Goal: Task Accomplishment & Management: Manage account settings

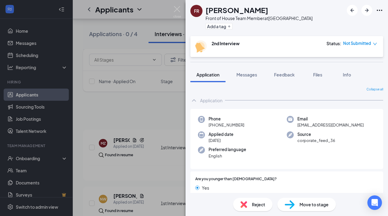
scroll to position [115, 0]
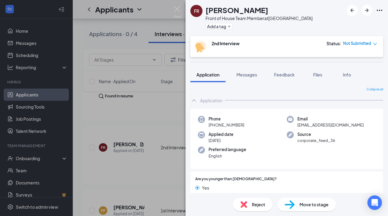
click at [170, 178] on div "FR Fernando Rodriguez Front of House Team Member at Mesa Street & Remcon Circle…" at bounding box center [194, 108] width 388 height 216
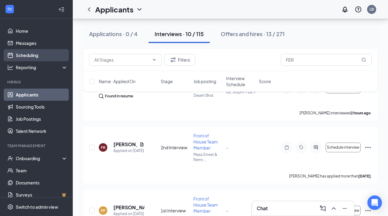
click at [43, 55] on link "Scheduling" at bounding box center [42, 55] width 52 height 12
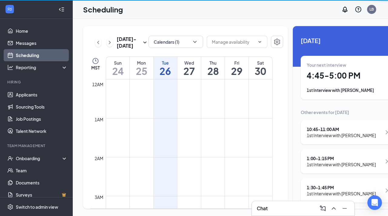
scroll to position [298, 0]
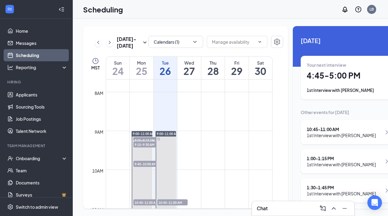
click at [309, 78] on h1 "4:45 - 5:00 PM" at bounding box center [349, 75] width 84 height 10
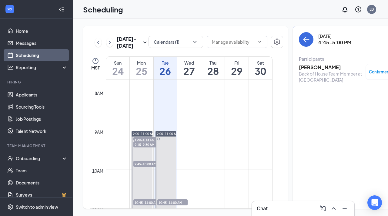
click at [312, 68] on h3 "Santiago Tarin" at bounding box center [331, 67] width 64 height 7
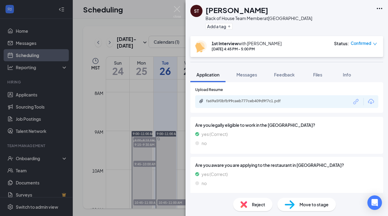
scroll to position [284, 0]
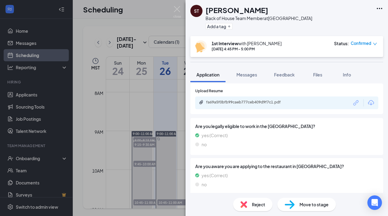
click at [243, 158] on div "Are you aware you are applying to the restaurant in West El Paso? yes (Correct)…" at bounding box center [286, 176] width 193 height 37
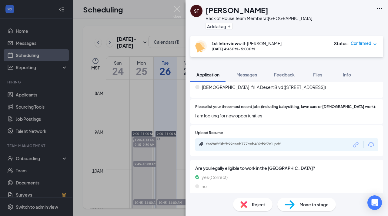
scroll to position [237, 0]
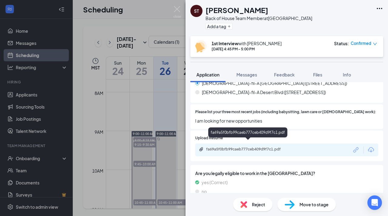
click at [201, 147] on icon "Paperclip" at bounding box center [201, 149] width 5 height 5
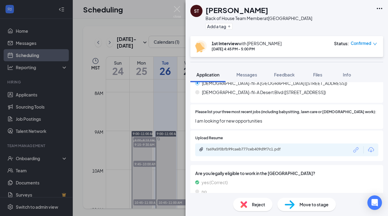
drag, startPoint x: 222, startPoint y: 100, endPoint x: 190, endPoint y: 129, distance: 43.5
click at [210, 112] on div "Please list your three most recent jobs (including babysitting, lawn care or vo…" at bounding box center [286, 116] width 193 height 25
click at [190, 130] on div "Upload Resume fa69a5f0bfb99caeb777ceb409d9f7c1.pdf" at bounding box center [286, 145] width 193 height 31
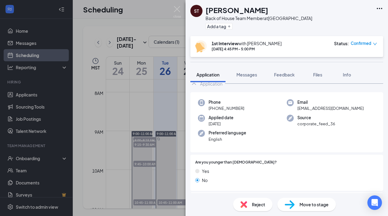
scroll to position [0, 0]
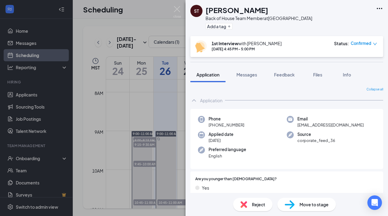
click at [174, 113] on div "ST Santiago Tarin Back of House Team Member at Mesa Street & Remcon Circle Add …" at bounding box center [194, 108] width 388 height 216
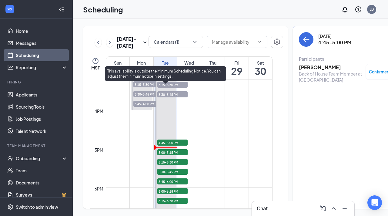
scroll to position [591, 0]
click at [171, 155] on span "5:00-5:15 PM" at bounding box center [172, 152] width 30 height 6
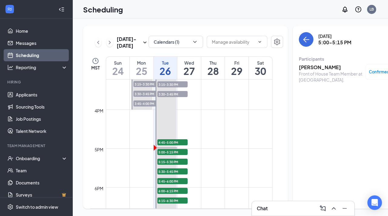
click at [304, 68] on h3 "[PERSON_NAME]" at bounding box center [331, 67] width 64 height 7
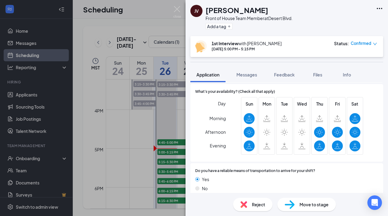
scroll to position [475, 0]
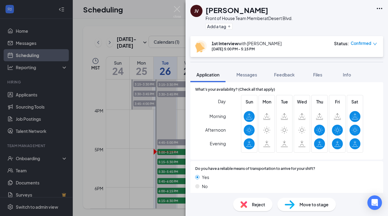
click at [261, 147] on div "Sun Mon Tue Wed Thu Fri Sat" at bounding box center [302, 125] width 122 height 60
click at [173, 137] on div "JV Joseph Valles Front of House Team Member at Desert Blvd. Add a tag 1st Inter…" at bounding box center [194, 108] width 388 height 216
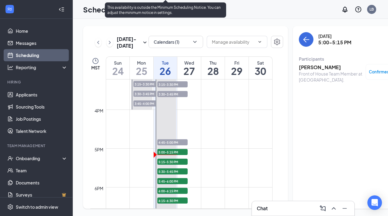
click at [172, 165] on span "5:15-5:30 PM" at bounding box center [172, 162] width 30 height 6
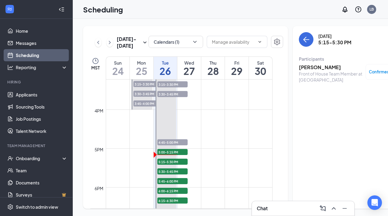
click at [299, 68] on h3 "Evelyn Tarin" at bounding box center [331, 67] width 64 height 7
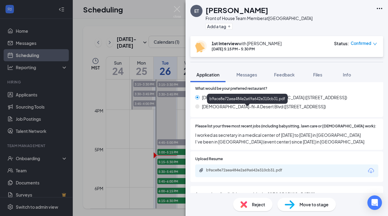
scroll to position [222, 0]
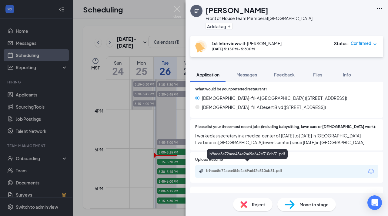
click at [201, 169] on icon "Paperclip" at bounding box center [201, 171] width 4 height 4
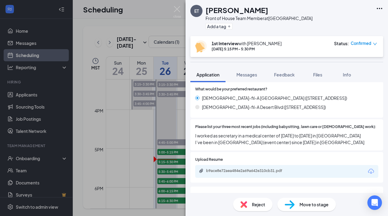
click at [219, 139] on span "I worked as secretary in a medical center of 2021 to 2022 in Mexico I’ve been i…" at bounding box center [286, 138] width 183 height 13
click at [219, 142] on div "Please list your three most recent jobs (including babysitting, lawn care or vo…" at bounding box center [286, 134] width 193 height 31
click at [142, 182] on div "ET Evelyn Tarin Front of House Team Member at Mesa Street & Remcon Circle Add a…" at bounding box center [194, 108] width 388 height 216
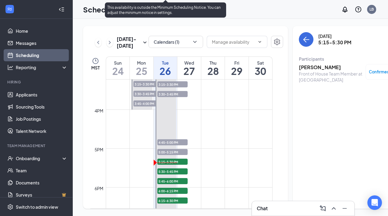
click at [164, 174] on span "5:30-5:45 PM" at bounding box center [172, 171] width 30 height 6
click at [176, 174] on span "5:30-5:45 PM" at bounding box center [172, 171] width 30 height 6
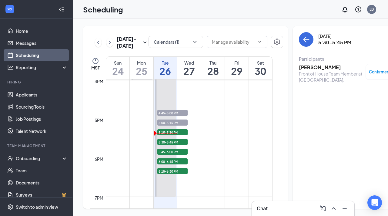
scroll to position [620, 0]
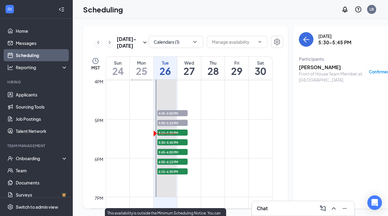
click at [175, 145] on span "5:30-5:45 PM" at bounding box center [172, 142] width 30 height 6
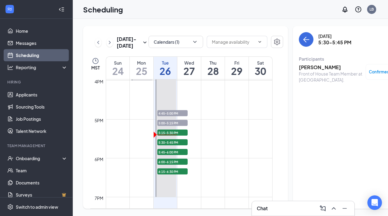
click at [302, 67] on h3 "[PERSON_NAME]" at bounding box center [331, 67] width 64 height 7
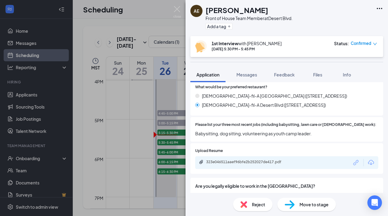
scroll to position [226, 0]
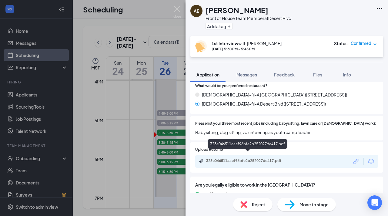
click at [200, 159] on icon "Paperclip" at bounding box center [201, 161] width 4 height 4
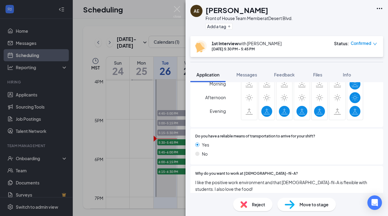
scroll to position [504, 0]
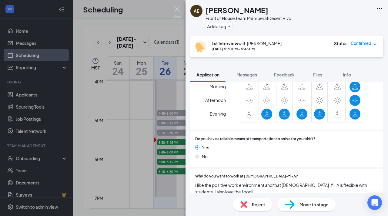
click at [233, 161] on div "When are you available to start? August 19, 2025 Employment Desired Full-Time P…" at bounding box center [286, 94] width 193 height 213
click at [142, 177] on div "AE Afton Esplin Front of House Team Member at Desert Blvd. Add a tag 1st Interv…" at bounding box center [194, 108] width 388 height 216
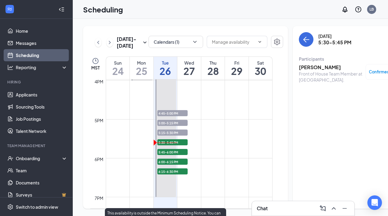
click at [162, 155] on span "5:45-6:00 PM" at bounding box center [172, 152] width 30 height 6
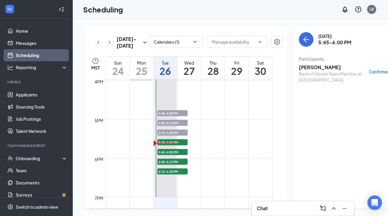
click at [299, 65] on h3 "Geraldine Gonzalez" at bounding box center [331, 67] width 64 height 7
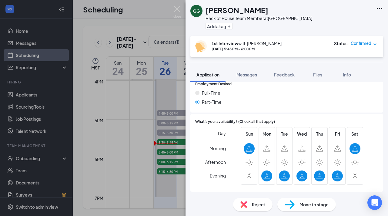
scroll to position [439, 0]
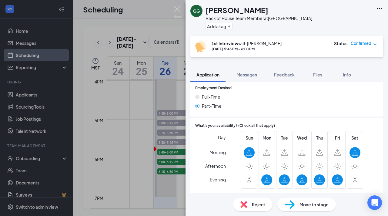
click at [139, 160] on div "GG Geraldine Gonzalez Back of House Team Member at Mesa Street & Remcon Circle …" at bounding box center [194, 108] width 388 height 216
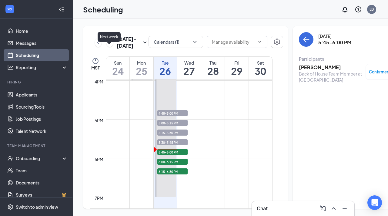
click at [109, 44] on icon "ChevronRight" at bounding box center [110, 42] width 2 height 3
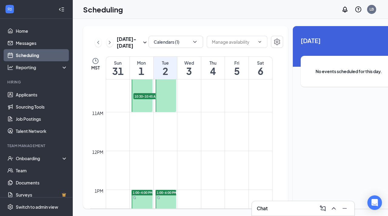
scroll to position [400, 0]
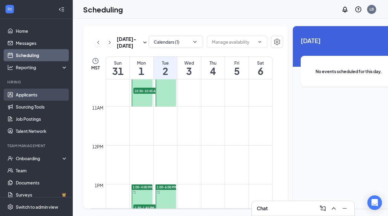
click at [34, 93] on link "Applicants" at bounding box center [42, 95] width 52 height 12
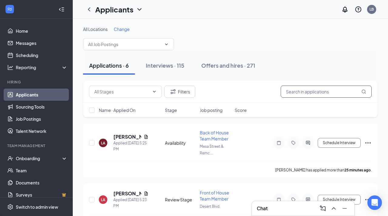
click at [291, 92] on input "text" at bounding box center [326, 91] width 91 height 12
click at [35, 157] on div "Onboarding" at bounding box center [39, 158] width 47 height 6
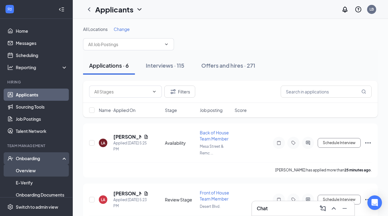
click at [36, 171] on link "Overview" at bounding box center [42, 170] width 52 height 12
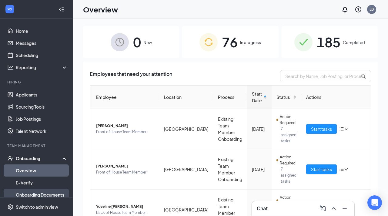
click at [34, 193] on link "Onboarding Documents" at bounding box center [42, 195] width 52 height 12
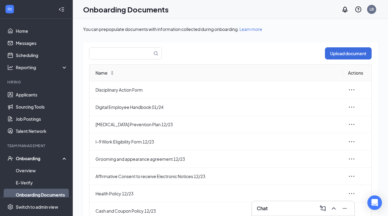
click at [30, 160] on div "Onboarding" at bounding box center [39, 158] width 47 height 6
click at [32, 159] on div "Onboarding" at bounding box center [39, 158] width 47 height 6
click at [32, 168] on link "Overview" at bounding box center [42, 170] width 52 height 12
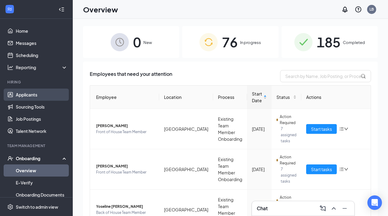
click at [33, 96] on link "Applicants" at bounding box center [42, 95] width 52 height 12
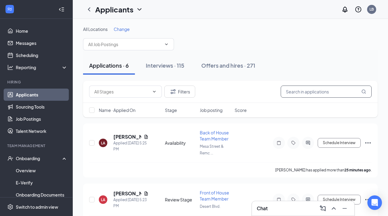
click at [289, 92] on input "text" at bounding box center [326, 91] width 91 height 12
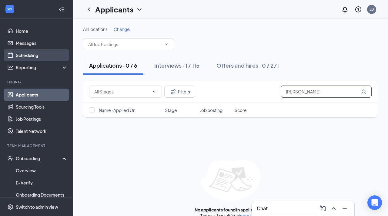
type input "RAUL"
click at [40, 59] on link "Scheduling" at bounding box center [42, 55] width 52 height 12
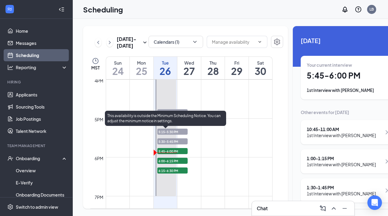
scroll to position [620, 0]
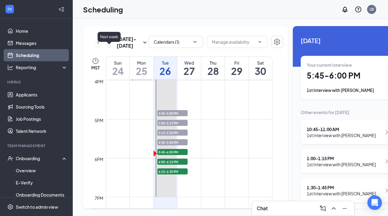
click at [111, 46] on icon "ChevronRight" at bounding box center [110, 42] width 6 height 7
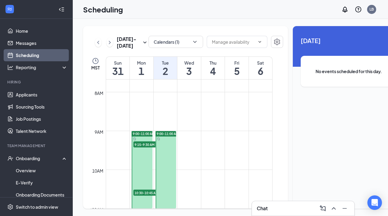
click at [144, 136] on span "9:00-11:00 AM" at bounding box center [144, 134] width 22 height 4
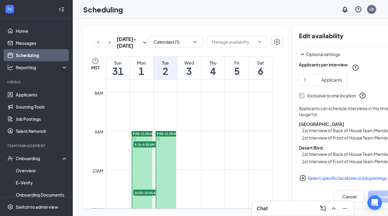
scroll to position [72, 0]
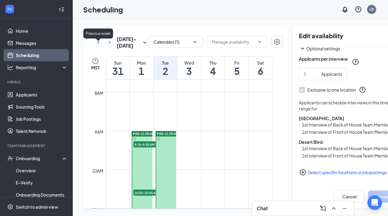
click at [97, 46] on icon "ChevronLeft" at bounding box center [98, 42] width 6 height 7
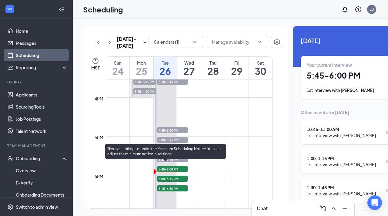
scroll to position [607, 0]
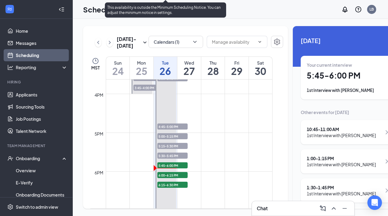
click at [170, 178] on span "6:00-6:15 PM" at bounding box center [172, 175] width 30 height 6
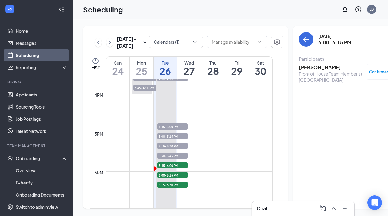
click at [265, 207] on h3 "Chat" at bounding box center [262, 208] width 11 height 7
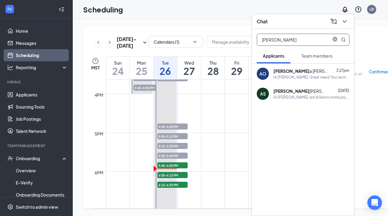
click at [282, 41] on input "ALEX" at bounding box center [293, 40] width 72 height 12
type input "A"
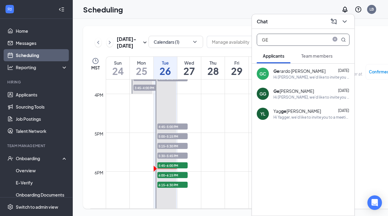
type input "G"
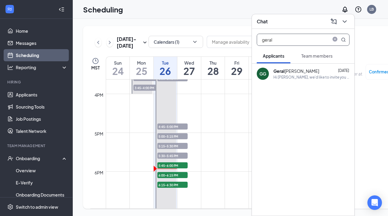
type input "geral"
click at [282, 68] on b "Geral" at bounding box center [278, 70] width 11 height 5
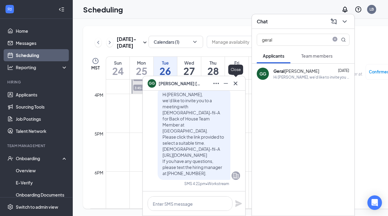
click at [236, 85] on icon "Cross" at bounding box center [235, 83] width 7 height 7
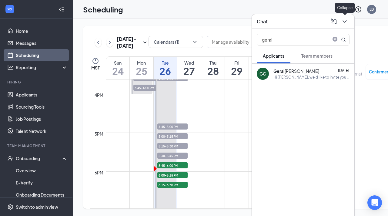
click at [344, 22] on icon "ChevronDown" at bounding box center [345, 21] width 4 height 2
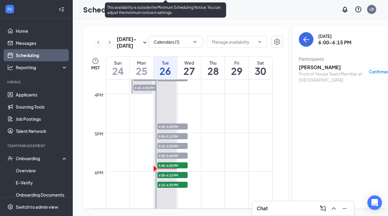
click at [176, 178] on span "6:00-6:15 PM" at bounding box center [172, 175] width 30 height 6
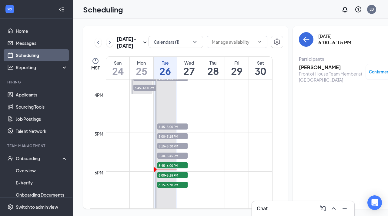
click at [300, 66] on h3 "Abigail Banuelos" at bounding box center [331, 67] width 64 height 7
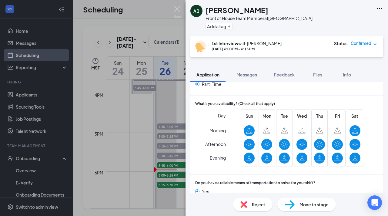
scroll to position [473, 0]
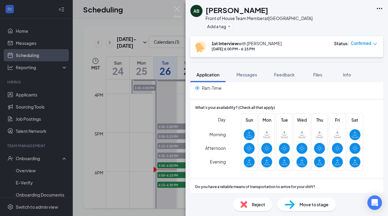
click at [139, 169] on div "AB Abigail Banuelos Front of House Team Member at Mesa Street & Remcon Circle A…" at bounding box center [194, 108] width 388 height 216
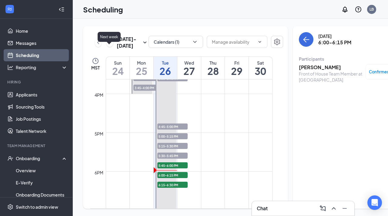
click at [108, 46] on icon "ChevronRight" at bounding box center [110, 42] width 6 height 7
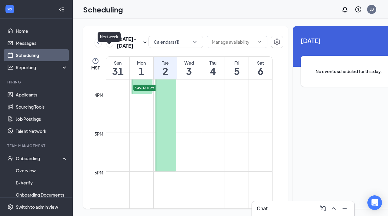
scroll to position [298, 0]
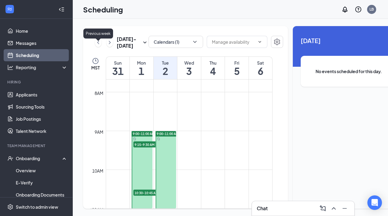
click at [99, 44] on icon "ChevronLeft" at bounding box center [98, 42] width 6 height 7
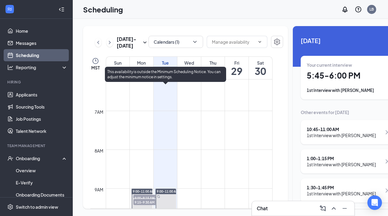
scroll to position [238, 0]
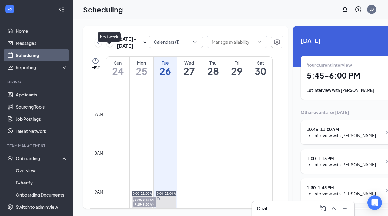
click at [110, 46] on icon "ChevronRight" at bounding box center [110, 42] width 6 height 7
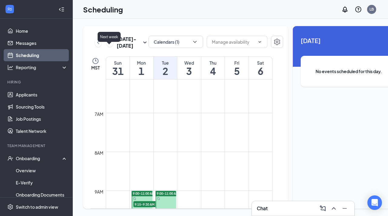
scroll to position [298, 0]
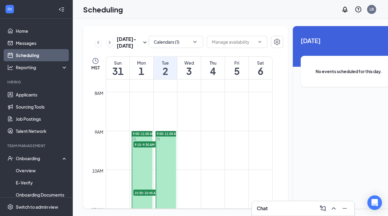
click at [142, 136] on span "9:00-11:00 AM" at bounding box center [144, 134] width 22 height 4
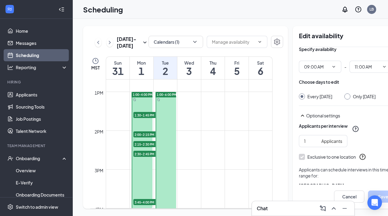
scroll to position [489, 0]
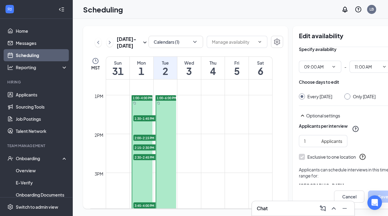
click at [163, 100] on span "1:00-6:00 PM" at bounding box center [167, 98] width 20 height 4
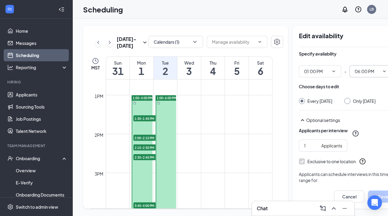
click at [382, 69] on icon "ChevronDown" at bounding box center [384, 71] width 5 height 5
click at [354, 149] on div "04:00 PM" at bounding box center [353, 148] width 18 height 7
type input "04:00 PM"
click at [344, 99] on input "Only Tuesday, Sep 2" at bounding box center [346, 100] width 4 height 4
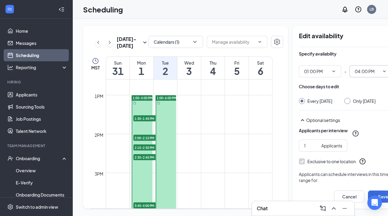
radio input "true"
radio input "false"
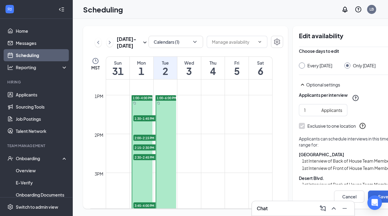
scroll to position [39, 0]
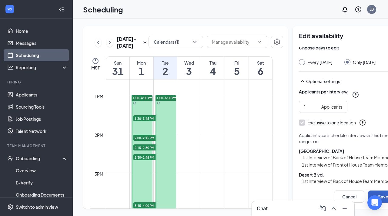
click at [368, 196] on button "Save" at bounding box center [383, 196] width 30 height 12
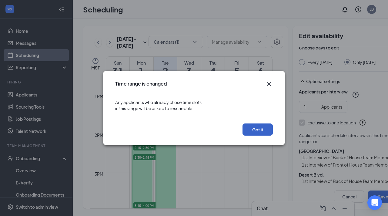
click at [264, 130] on button "Got it" at bounding box center [258, 129] width 30 height 12
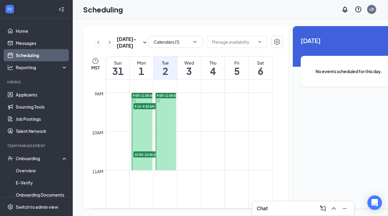
scroll to position [333, 0]
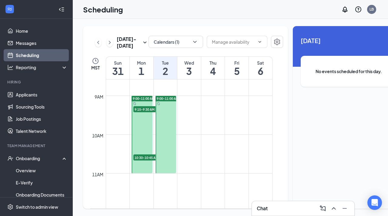
click at [142, 112] on span "9:15-9:30 AM" at bounding box center [148, 109] width 30 height 6
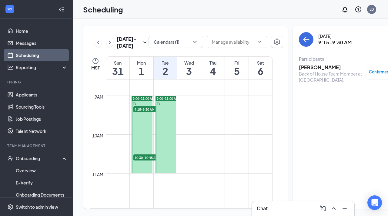
click at [142, 160] on span "10:30-10:45 AM" at bounding box center [148, 157] width 30 height 6
click at [147, 112] on span "9:15-9:30 AM" at bounding box center [148, 109] width 30 height 6
click at [150, 160] on span "10:30-10:45 AM" at bounding box center [148, 157] width 30 height 6
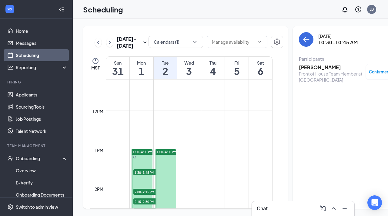
scroll to position [438, 0]
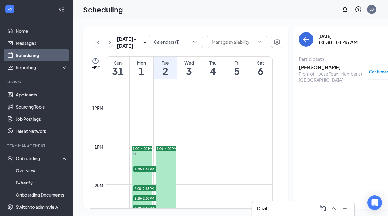
click at [145, 151] on span "1:00-4:00 PM" at bounding box center [143, 148] width 20 height 4
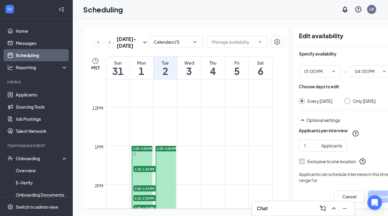
click at [146, 172] on span "1:30-1:45 PM" at bounding box center [148, 169] width 30 height 6
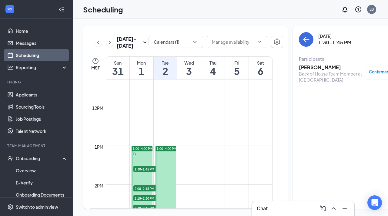
click at [145, 191] on span "2:00-2:15 PM" at bounding box center [148, 188] width 30 height 6
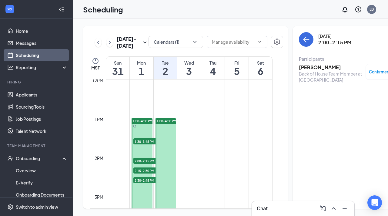
scroll to position [471, 0]
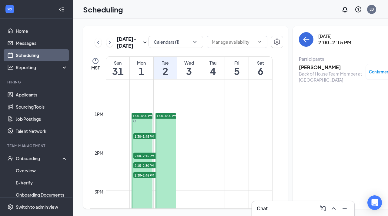
click at [143, 168] on span "2:15-2:30 PM" at bounding box center [148, 165] width 30 height 6
click at [144, 178] on span "2:30-2:45 PM" at bounding box center [148, 175] width 30 height 6
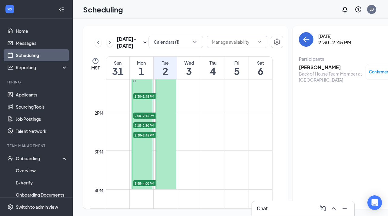
scroll to position [514, 0]
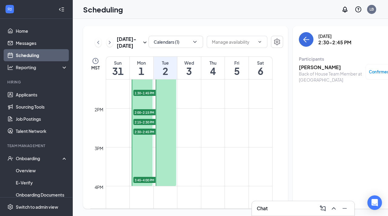
click at [299, 68] on h3 "Danya Garcia" at bounding box center [331, 67] width 64 height 7
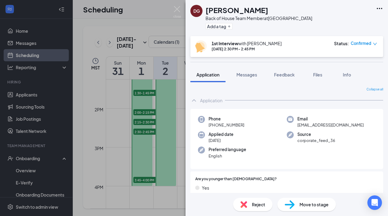
click at [185, 143] on div "DG Danya Garcia Back of House Team Member at Mesa Street & Remcon Circle Add a …" at bounding box center [194, 108] width 388 height 216
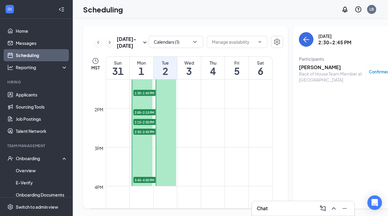
click at [148, 125] on span "2:15-2:30 PM" at bounding box center [148, 122] width 30 height 6
click at [299, 66] on h3 "Desirae Lujan" at bounding box center [331, 67] width 64 height 7
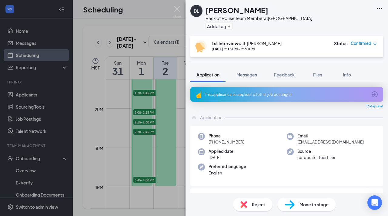
click at [182, 140] on div "DL Desirae Lujan Back of House Team Member at Mesa Street & Remcon Circle Add a…" at bounding box center [194, 108] width 388 height 216
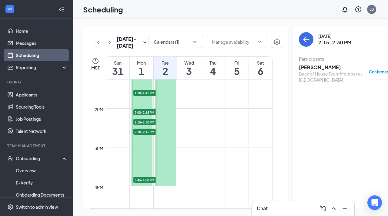
click at [148, 115] on span "2:00-2:15 PM" at bounding box center [148, 112] width 30 height 6
click at [299, 67] on h3 "[PERSON_NAME]" at bounding box center [331, 67] width 64 height 7
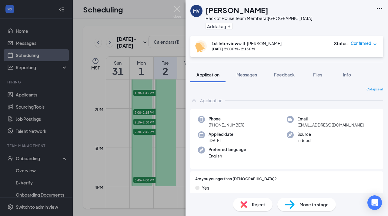
click at [179, 156] on div "MV Marcos Villegas Back of House Team Member at Mesa Street & Remcon Circle Add…" at bounding box center [194, 108] width 388 height 216
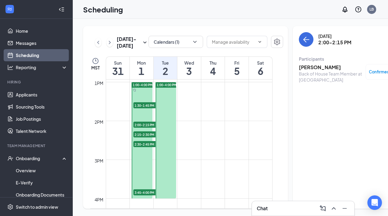
scroll to position [501, 0]
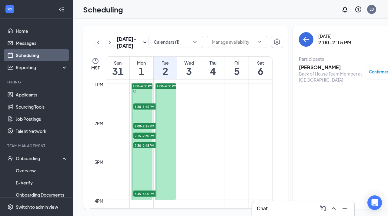
click at [151, 109] on span "1:30-1:45 PM" at bounding box center [148, 106] width 30 height 6
click at [303, 68] on h3 "[PERSON_NAME]" at bounding box center [331, 67] width 64 height 7
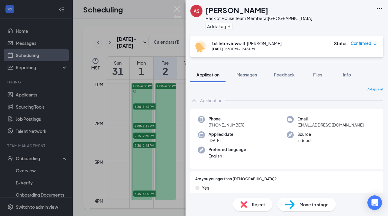
click at [183, 138] on div "AS Andrew Sandoval Back of House Team Member at Mesa Street & Remcon Circle Add…" at bounding box center [194, 108] width 388 height 216
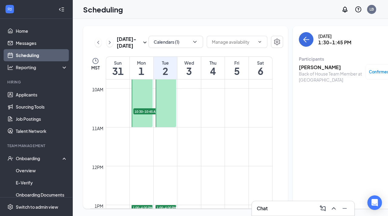
scroll to position [373, 0]
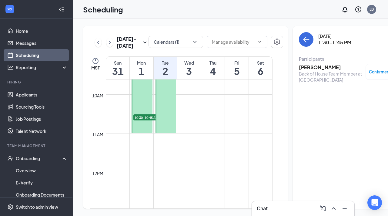
click at [145, 120] on span "10:30-10:45 AM" at bounding box center [148, 117] width 30 height 6
click at [299, 69] on h3 "[PERSON_NAME]" at bounding box center [331, 67] width 64 height 7
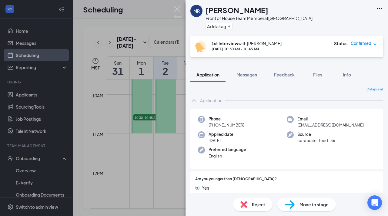
click at [178, 160] on div "MR Madison Risco Front of House Team Member at Mesa Street & Remcon Circle Add …" at bounding box center [194, 108] width 388 height 216
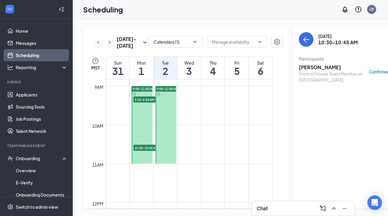
scroll to position [326, 0]
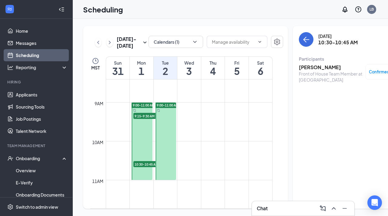
click at [142, 119] on span "9:15-9:30 AM" at bounding box center [148, 116] width 30 height 6
click at [300, 67] on h3 "[PERSON_NAME]" at bounding box center [331, 67] width 64 height 7
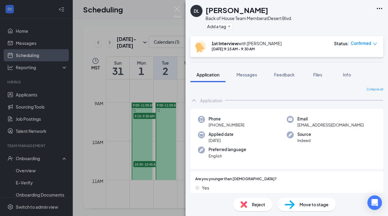
click at [180, 96] on div "DL Desirae Lopez Back of House Team Member at Desert Blvd. Add a tag 1st Interv…" at bounding box center [194, 108] width 388 height 216
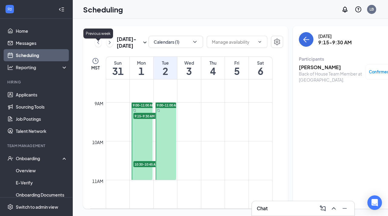
click at [98, 44] on icon "ChevronLeft" at bounding box center [98, 42] width 2 height 3
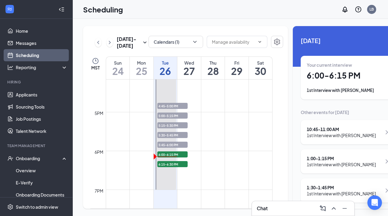
scroll to position [635, 0]
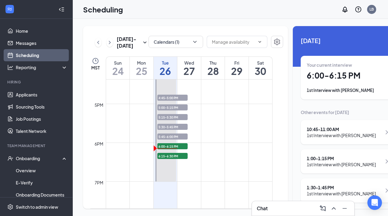
click at [265, 207] on h3 "Chat" at bounding box center [262, 208] width 11 height 7
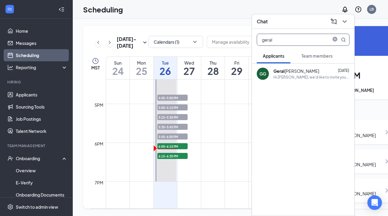
click at [279, 38] on input "geral" at bounding box center [293, 40] width 72 height 12
type input "g"
type input "abigail"
click at [277, 70] on b "Abigail" at bounding box center [291, 70] width 36 height 5
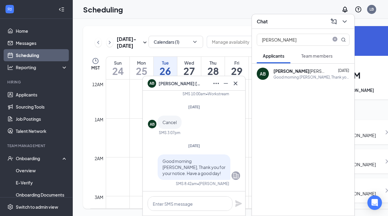
scroll to position [635, 0]
click at [236, 84] on icon "Cross" at bounding box center [236, 83] width 4 height 4
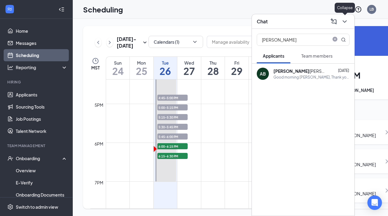
click at [345, 21] on icon "ChevronDown" at bounding box center [344, 21] width 7 height 7
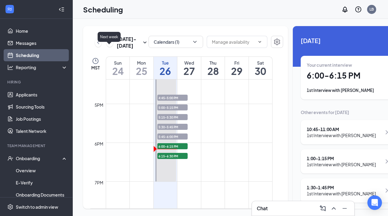
click at [108, 46] on icon "ChevronRight" at bounding box center [110, 42] width 6 height 7
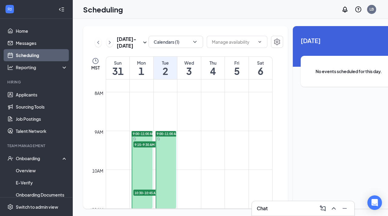
click at [143, 147] on span "9:15-9:30 AM" at bounding box center [148, 144] width 30 height 6
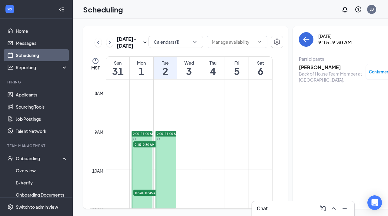
click at [299, 69] on h3 "Desirae Lopez" at bounding box center [331, 67] width 64 height 7
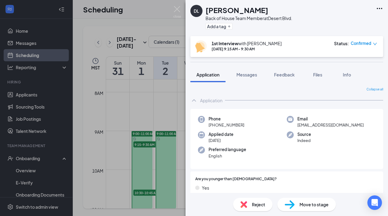
click at [166, 109] on div "DL Desirae Lopez Back of House Team Member at Desert Blvd. Add a tag 1st Interv…" at bounding box center [194, 108] width 388 height 216
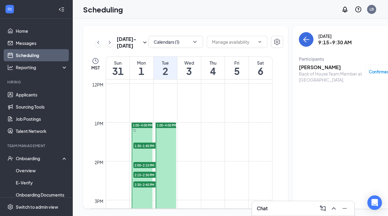
scroll to position [457, 0]
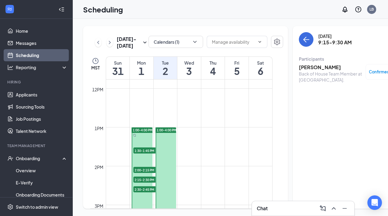
click at [146, 132] on span "1:00-4:00 PM" at bounding box center [143, 130] width 20 height 4
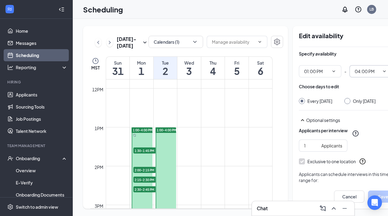
click at [382, 69] on icon "ChevronDown" at bounding box center [384, 71] width 5 height 5
click at [360, 145] on div "06:00 PM" at bounding box center [353, 145] width 18 height 7
type input "06:00 PM"
click at [368, 194] on button "Save" at bounding box center [383, 196] width 30 height 12
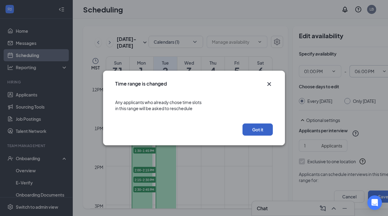
click at [267, 132] on button "Got it" at bounding box center [258, 129] width 30 height 12
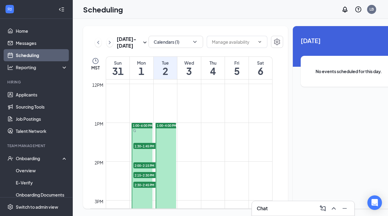
scroll to position [460, 0]
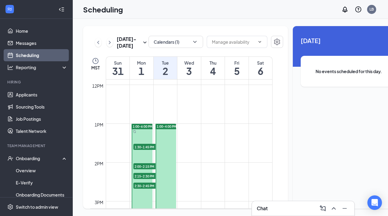
click at [145, 129] on span "1:00-6:00 PM" at bounding box center [143, 126] width 20 height 4
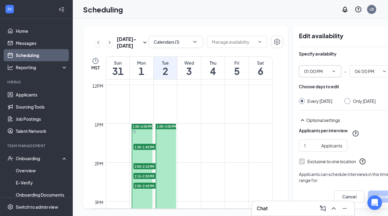
click at [331, 72] on icon "ChevronDown" at bounding box center [333, 71] width 5 height 5
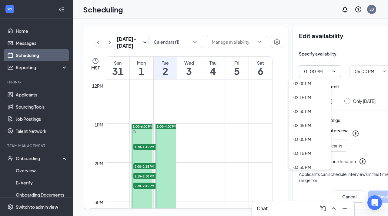
scroll to position [785, 0]
click at [306, 139] on div "03:00 PM" at bounding box center [302, 137] width 18 height 7
type input "03:00 PM"
type input "08:00 PM"
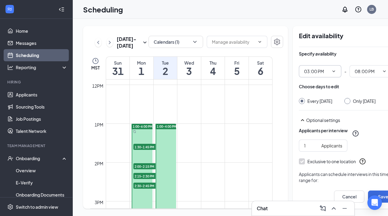
click at [344, 101] on input "Only Monday, Sep 1" at bounding box center [346, 100] width 4 height 4
radio input "true"
radio input "false"
click at [368, 197] on button "Save" at bounding box center [383, 196] width 30 height 12
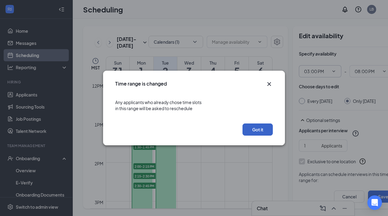
click at [261, 131] on button "Got it" at bounding box center [258, 129] width 30 height 12
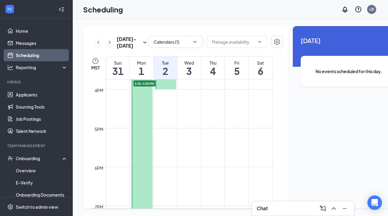
scroll to position [611, 0]
click at [110, 45] on icon "ChevronRight" at bounding box center [110, 42] width 6 height 7
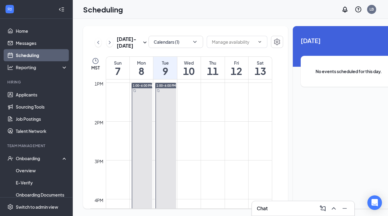
scroll to position [503, 0]
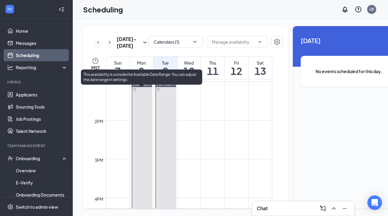
click at [144, 86] on span "1:00-6:00 PM" at bounding box center [143, 84] width 20 height 4
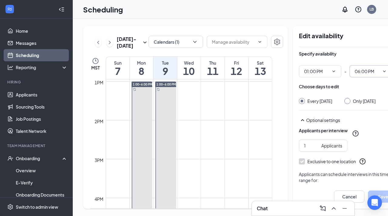
click at [382, 71] on icon "ChevronDown" at bounding box center [384, 71] width 5 height 5
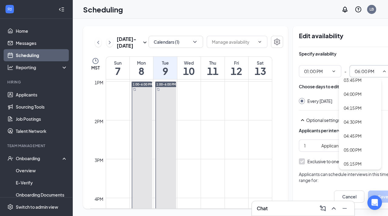
scroll to position [868, 0]
click at [352, 97] on div "04:00 PM" at bounding box center [353, 95] width 18 height 7
type input "04:00 PM"
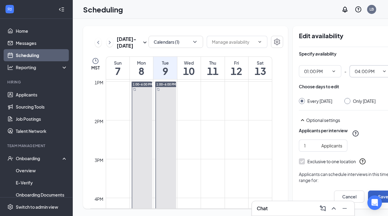
click at [368, 197] on button "Save" at bounding box center [383, 196] width 30 height 12
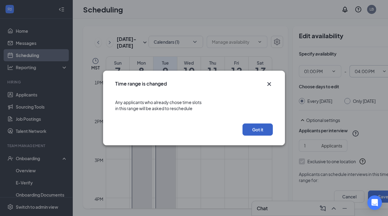
click at [253, 132] on button "Got it" at bounding box center [258, 129] width 30 height 12
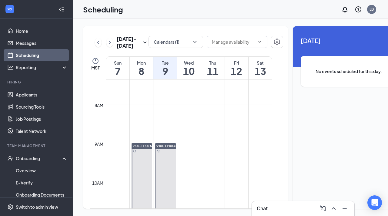
scroll to position [279, 0]
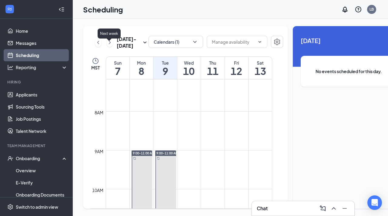
click at [109, 44] on icon "ChevronRight" at bounding box center [110, 42] width 2 height 3
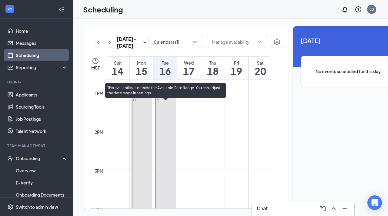
scroll to position [401, 0]
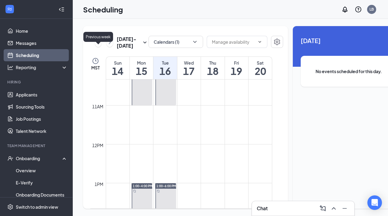
click at [96, 46] on icon "ChevronLeft" at bounding box center [98, 42] width 6 height 7
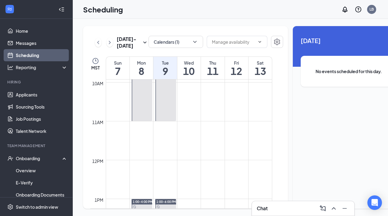
scroll to position [385, 0]
click at [99, 46] on icon "ChevronLeft" at bounding box center [98, 42] width 6 height 7
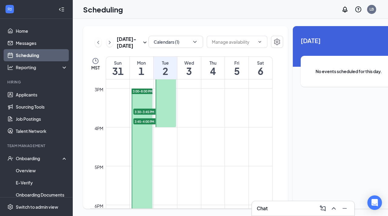
scroll to position [572, 0]
click at [143, 94] on span "3:00-8:00 PM" at bounding box center [143, 92] width 20 height 4
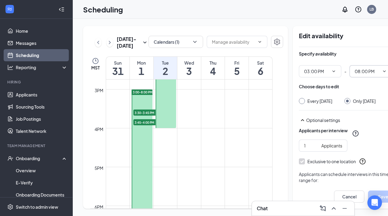
click at [382, 70] on icon "ChevronDown" at bounding box center [384, 71] width 5 height 5
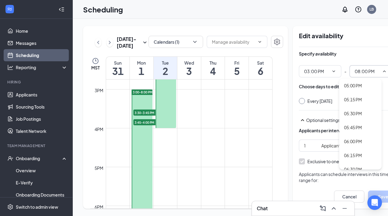
scroll to position [936, 0]
click at [350, 138] on div "06:00 PM" at bounding box center [353, 139] width 18 height 7
type input "06:00 PM"
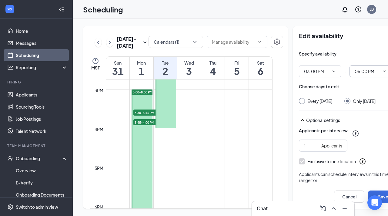
click at [344, 101] on input "Only Monday, Sep 1" at bounding box center [346, 100] width 4 height 4
click at [368, 194] on button "Save" at bounding box center [383, 196] width 30 height 12
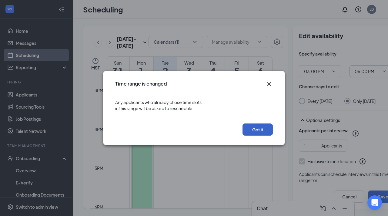
click at [261, 125] on button "Got it" at bounding box center [258, 129] width 30 height 12
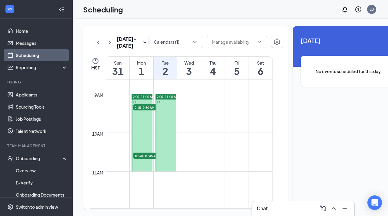
scroll to position [333, 0]
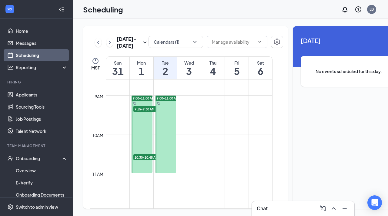
click at [147, 100] on span "9:00-11:00 AM" at bounding box center [144, 98] width 22 height 4
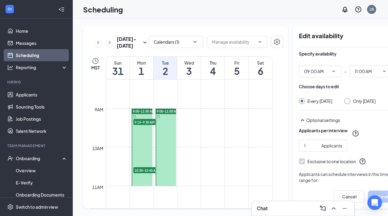
scroll to position [319, 0]
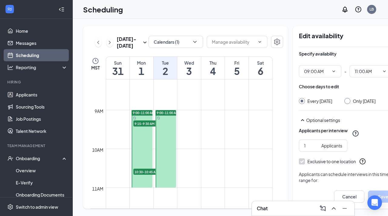
click at [143, 115] on span "9:00-11:00 AM" at bounding box center [144, 113] width 22 height 4
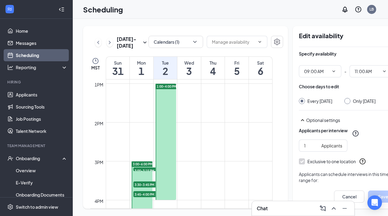
scroll to position [533, 0]
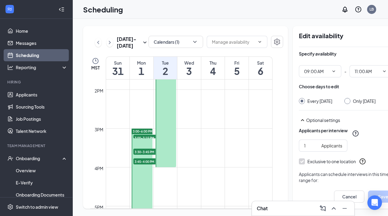
click at [145, 141] on span "3:00-3:15 PM" at bounding box center [148, 138] width 30 height 6
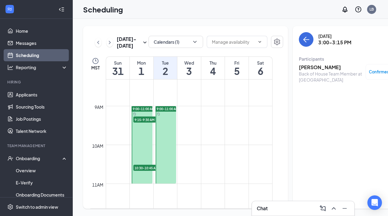
scroll to position [318, 0]
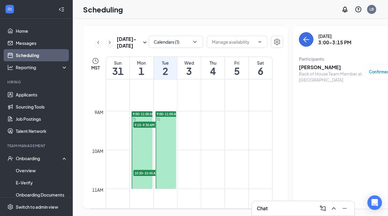
click at [144, 116] on span "9:00-11:00 AM" at bounding box center [144, 114] width 22 height 4
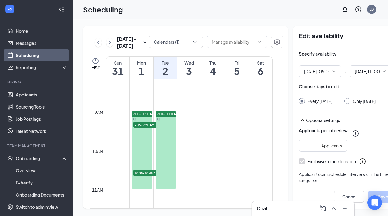
type input "09:00 AM"
type input "11:00 AM"
click at [344, 101] on input "Only Monday, Sep 1" at bounding box center [346, 100] width 4 height 4
radio input "true"
radio input "false"
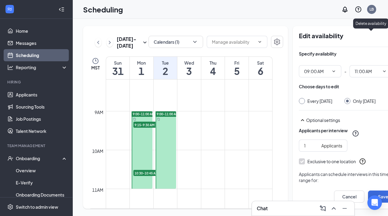
click at [388, 36] on icon "TrashOutline" at bounding box center [394, 36] width 5 height 6
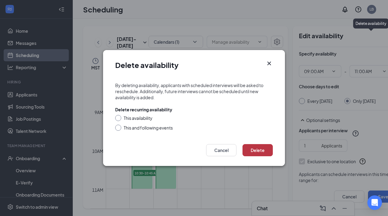
click at [253, 147] on button "Delete" at bounding box center [258, 150] width 30 height 12
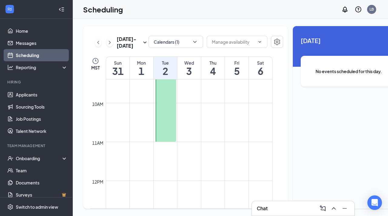
scroll to position [363, 0]
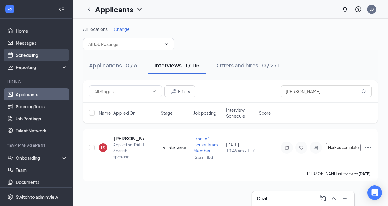
click at [29, 52] on link "Scheduling" at bounding box center [42, 55] width 52 height 12
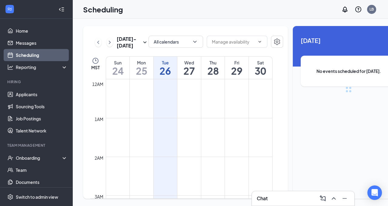
scroll to position [298, 0]
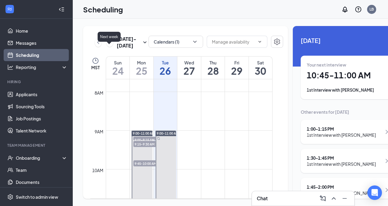
click at [109, 44] on icon "ChevronRight" at bounding box center [110, 42] width 2 height 3
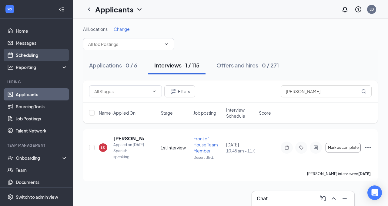
click at [39, 57] on link "Scheduling" at bounding box center [42, 55] width 52 height 12
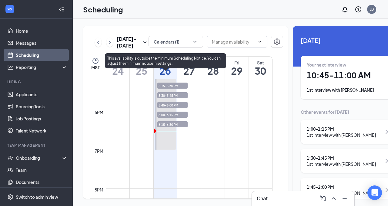
scroll to position [667, 0]
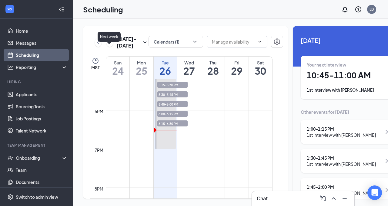
click at [109, 46] on icon "ChevronRight" at bounding box center [110, 42] width 6 height 7
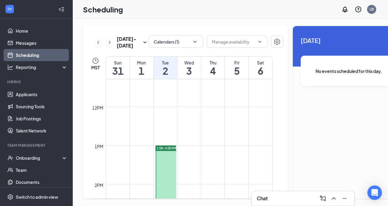
scroll to position [440, 0]
click at [38, 93] on link "Applicants" at bounding box center [42, 95] width 52 height 12
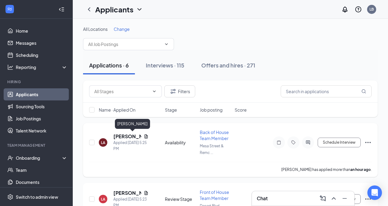
click at [118, 137] on h5 "[PERSON_NAME]" at bounding box center [127, 136] width 28 height 7
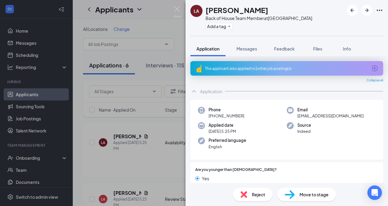
click at [166, 154] on div "LA [PERSON_NAME] Back of House Team Member at [GEOGRAPHIC_DATA] & Remcon Circle…" at bounding box center [194, 103] width 388 height 206
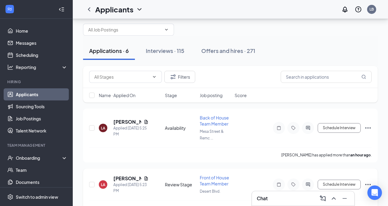
scroll to position [13, 0]
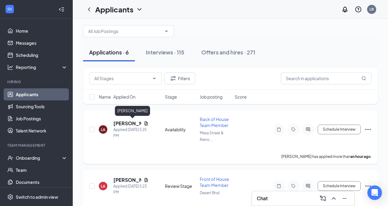
click at [123, 125] on h5 "[PERSON_NAME]" at bounding box center [127, 123] width 28 height 7
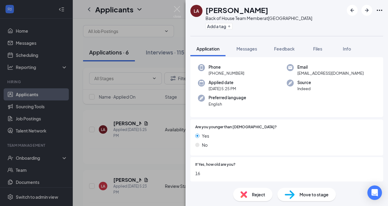
scroll to position [43, 0]
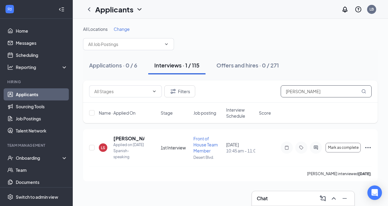
click at [306, 93] on input "[PERSON_NAME]" at bounding box center [326, 91] width 91 height 12
type input "V"
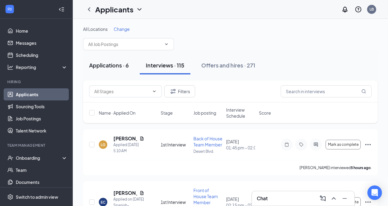
click at [115, 67] on div "Applications · 6" at bounding box center [109, 66] width 40 height 8
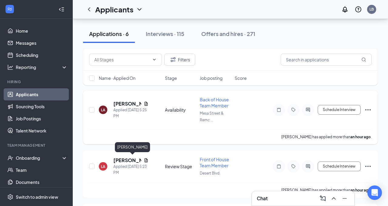
scroll to position [30, 0]
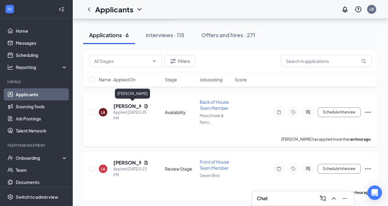
click at [120, 105] on h5 "[PERSON_NAME]" at bounding box center [127, 106] width 28 height 7
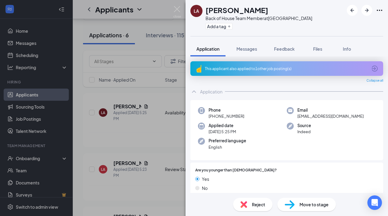
click at [257, 205] on span "Reject" at bounding box center [258, 204] width 13 height 7
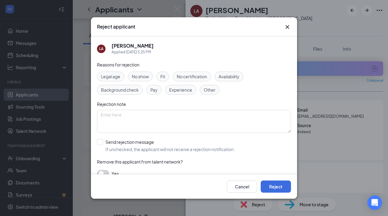
click at [209, 91] on span "Other" at bounding box center [210, 89] width 12 height 7
click at [105, 117] on textarea at bounding box center [194, 121] width 194 height 23
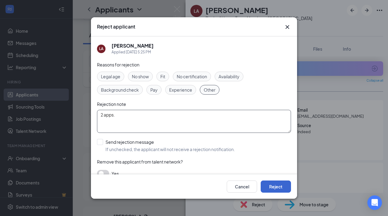
type textarea "2 apps."
click at [274, 187] on button "Reject" at bounding box center [276, 186] width 30 height 12
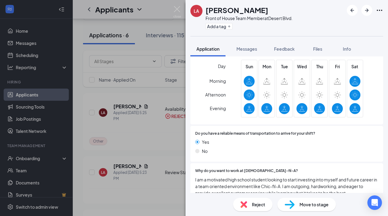
scroll to position [512, 0]
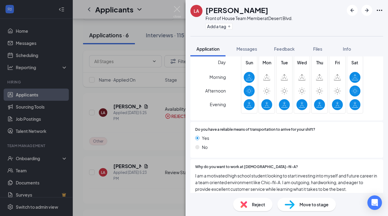
click at [315, 204] on span "Move to stage" at bounding box center [313, 204] width 29 height 7
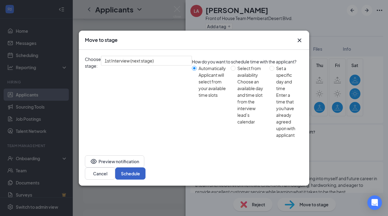
click at [146, 167] on button "Schedule" at bounding box center [130, 173] width 30 height 12
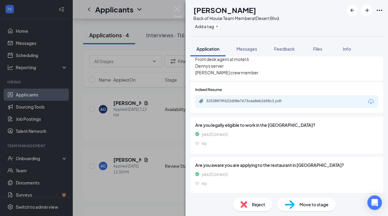
scroll to position [282, 0]
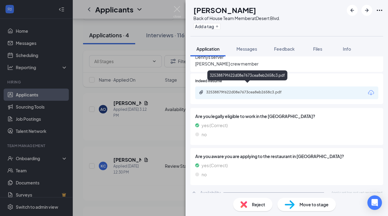
click at [200, 90] on icon "Paperclip" at bounding box center [201, 92] width 5 height 5
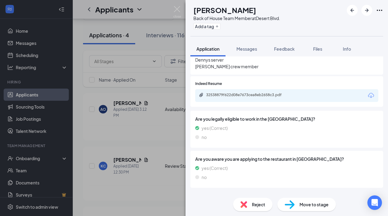
click at [311, 205] on span "Move to stage" at bounding box center [313, 204] width 29 height 7
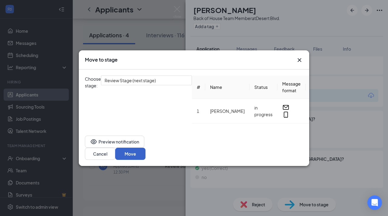
click at [146, 151] on button "Move" at bounding box center [130, 154] width 30 height 12
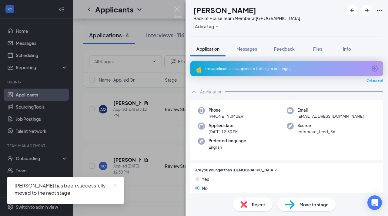
click at [160, 178] on div "[PERSON_NAME] [PERSON_NAME] Back of House Team Member at [GEOGRAPHIC_DATA] & Re…" at bounding box center [194, 108] width 388 height 216
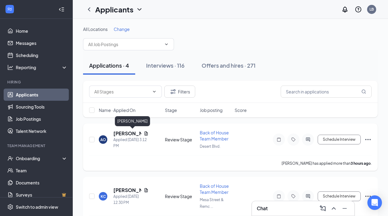
click at [136, 134] on h5 "[PERSON_NAME]" at bounding box center [127, 133] width 28 height 7
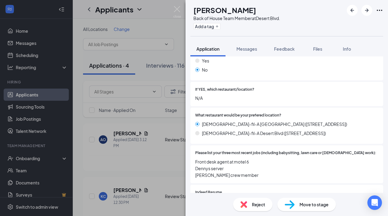
scroll to position [172, 0]
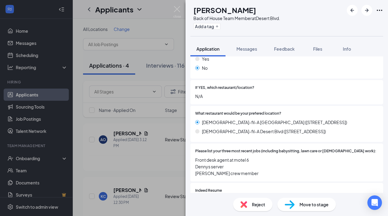
click at [313, 202] on span "Move to stage" at bounding box center [313, 204] width 29 height 7
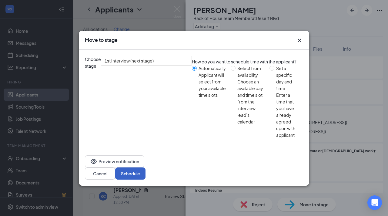
click at [146, 167] on button "Schedule" at bounding box center [130, 173] width 30 height 12
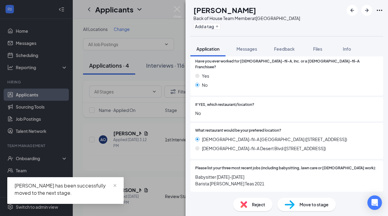
click at [181, 176] on div "[PERSON_NAME] [PERSON_NAME] Back of House Team Member at [GEOGRAPHIC_DATA] & Re…" at bounding box center [194, 108] width 388 height 216
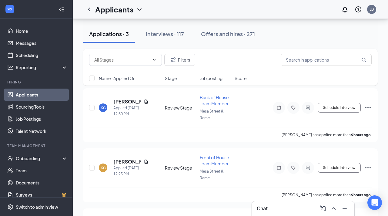
scroll to position [35, 0]
click at [121, 161] on h5 "[PERSON_NAME]" at bounding box center [127, 162] width 28 height 7
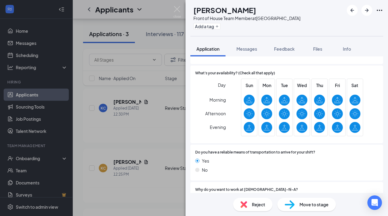
scroll to position [488, 0]
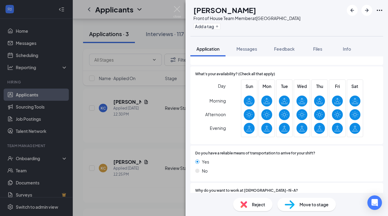
click at [159, 200] on div "[PERSON_NAME] [PERSON_NAME] Front of House Team Member at [GEOGRAPHIC_DATA] & R…" at bounding box center [194, 108] width 388 height 216
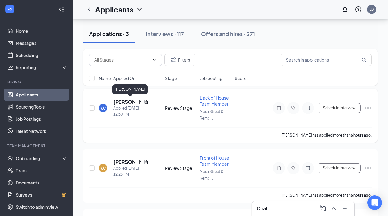
click at [120, 103] on h5 "[PERSON_NAME]" at bounding box center [127, 102] width 28 height 7
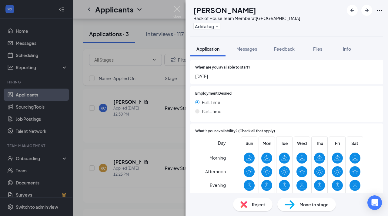
scroll to position [430, 0]
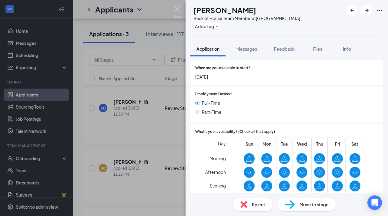
click at [172, 141] on div "[PERSON_NAME] [PERSON_NAME] Back of House Team Member at [GEOGRAPHIC_DATA] & Re…" at bounding box center [194, 108] width 388 height 216
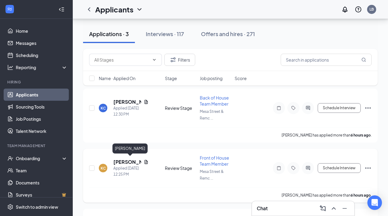
click at [121, 163] on h5 "[PERSON_NAME]" at bounding box center [127, 162] width 28 height 7
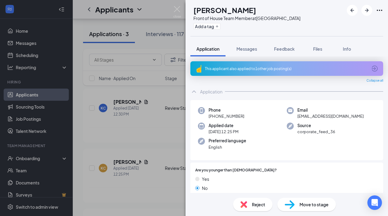
click at [304, 203] on span "Move to stage" at bounding box center [313, 204] width 29 height 7
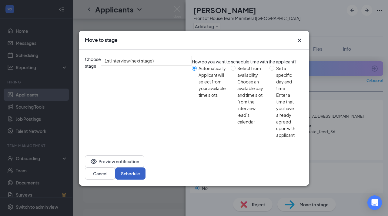
click at [146, 167] on button "Schedule" at bounding box center [130, 173] width 30 height 12
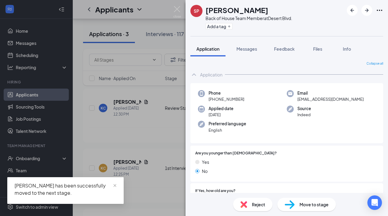
click at [124, 100] on div "SP [PERSON_NAME] Back of House Team Member at [GEOGRAPHIC_DATA]. Add a tag Appl…" at bounding box center [194, 108] width 388 height 216
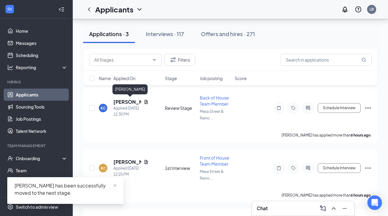
scroll to position [22, 0]
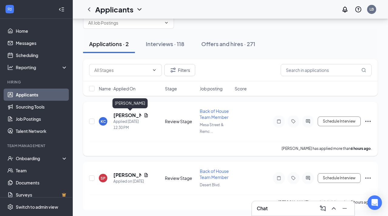
click at [122, 116] on h5 "[PERSON_NAME]" at bounding box center [127, 115] width 28 height 7
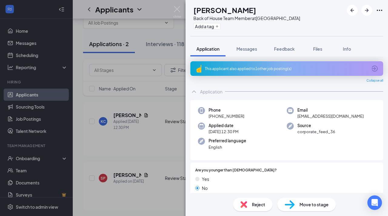
click at [260, 202] on span "Reject" at bounding box center [258, 204] width 13 height 7
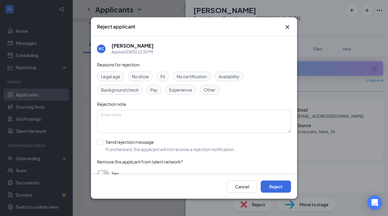
click at [209, 90] on span "Other" at bounding box center [210, 89] width 12 height 7
click at [119, 117] on textarea at bounding box center [194, 121] width 194 height 23
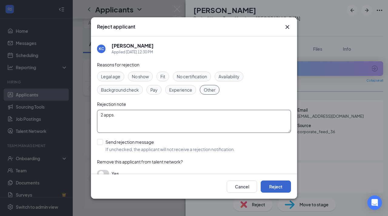
type textarea "2 apps."
click at [273, 186] on button "Reject" at bounding box center [276, 186] width 30 height 12
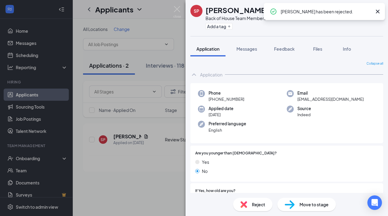
click at [154, 193] on div "SP [PERSON_NAME] Back of House Team Member at [GEOGRAPHIC_DATA]. Add a tag Appl…" at bounding box center [194, 108] width 388 height 216
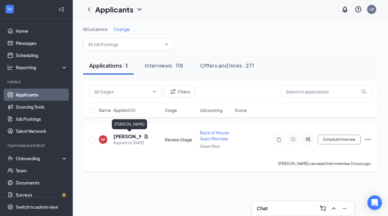
click at [130, 138] on h5 "[PERSON_NAME]" at bounding box center [127, 136] width 28 height 7
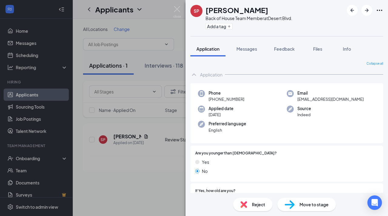
click at [316, 204] on span "Move to stage" at bounding box center [313, 204] width 29 height 7
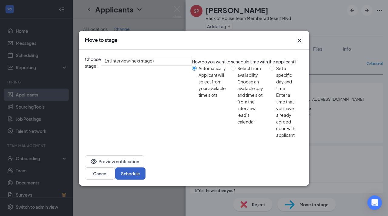
click at [146, 167] on button "Schedule" at bounding box center [130, 173] width 30 height 12
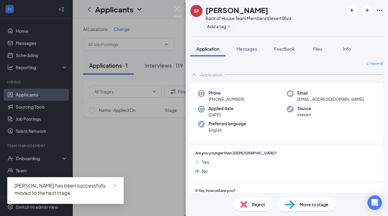
click at [181, 164] on div "SP [PERSON_NAME] Back of House Team Member at [GEOGRAPHIC_DATA]. Add a tag Appl…" at bounding box center [194, 108] width 388 height 216
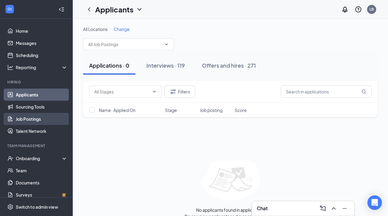
click at [61, 124] on link "Job Postings" at bounding box center [42, 119] width 52 height 12
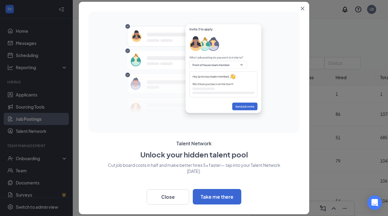
click at [301, 8] on icon "Close" at bounding box center [303, 9] width 4 height 4
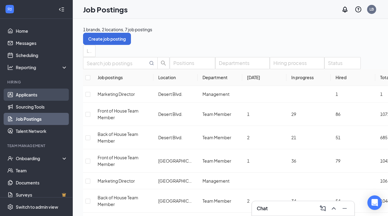
click at [35, 95] on link "Applicants" at bounding box center [42, 95] width 52 height 12
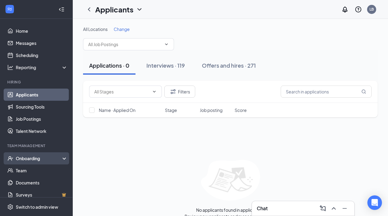
click at [38, 158] on div "Onboarding" at bounding box center [39, 158] width 47 height 6
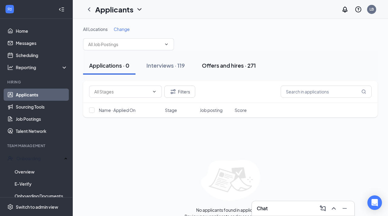
click at [216, 65] on div "Offers and hires · 271" at bounding box center [229, 66] width 54 height 8
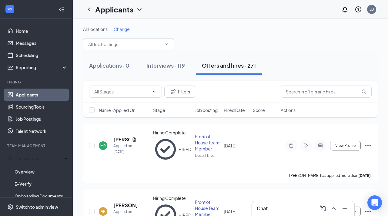
click at [264, 206] on h3 "Chat" at bounding box center [262, 208] width 11 height 7
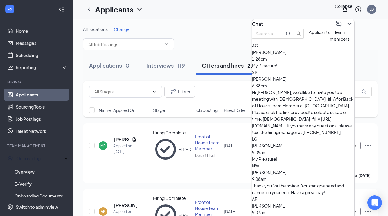
click at [347, 23] on icon "ChevronDown" at bounding box center [349, 24] width 4 height 2
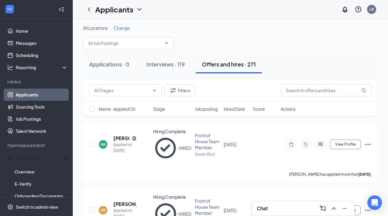
scroll to position [2, 0]
click at [263, 206] on h3 "Chat" at bounding box center [262, 208] width 11 height 7
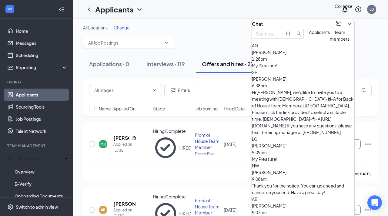
click at [346, 20] on icon "ChevronDown" at bounding box center [349, 23] width 7 height 7
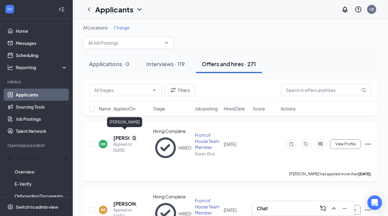
click at [120, 135] on h5 "[PERSON_NAME]" at bounding box center [121, 138] width 16 height 7
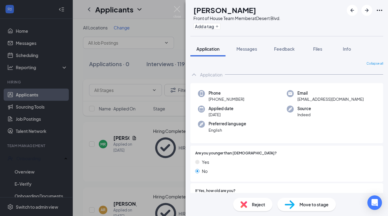
click at [175, 177] on div "[PERSON_NAME] Front of House Team Member at [GEOGRAPHIC_DATA]. Add a tag Applic…" at bounding box center [194, 108] width 388 height 216
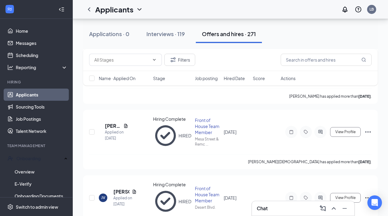
scroll to position [151, 0]
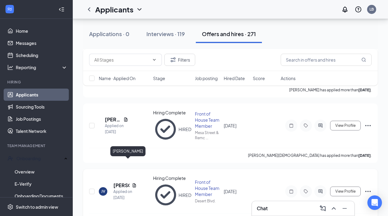
click at [122, 182] on h5 "[PERSON_NAME]" at bounding box center [121, 185] width 16 height 7
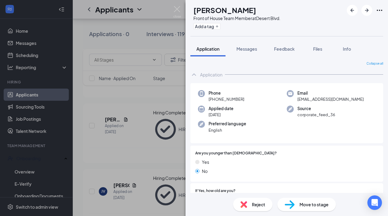
click at [122, 161] on div "JV [PERSON_NAME] Front of House Team Member at [GEOGRAPHIC_DATA]. Add a tag App…" at bounding box center [194, 108] width 388 height 216
